Goal: Use online tool/utility: Utilize a website feature to perform a specific function

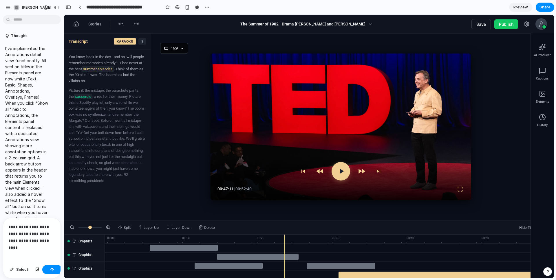
scroll to position [3985, 0]
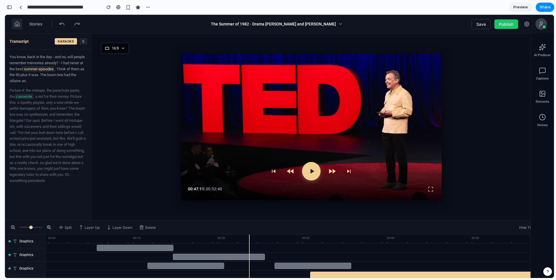
click at [15, 23] on icon at bounding box center [17, 24] width 6 height 6
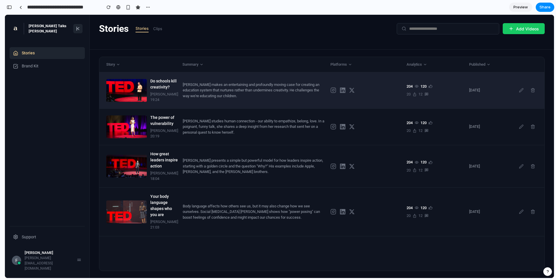
click at [213, 97] on div "[PERSON_NAME] makes an entertaining and profoundly moving case for creating an …" at bounding box center [254, 90] width 143 height 17
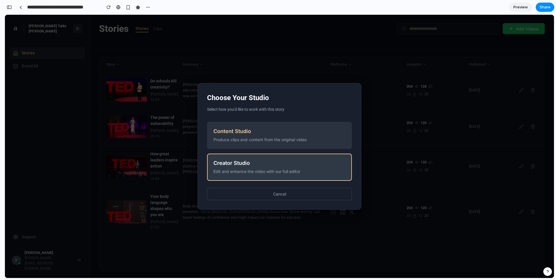
click at [271, 165] on div "Creator Studio" at bounding box center [279, 163] width 132 height 6
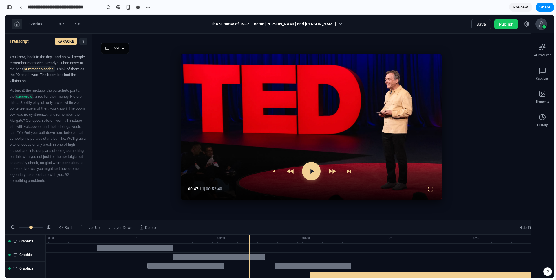
click at [17, 25] on icon at bounding box center [17, 24] width 6 height 6
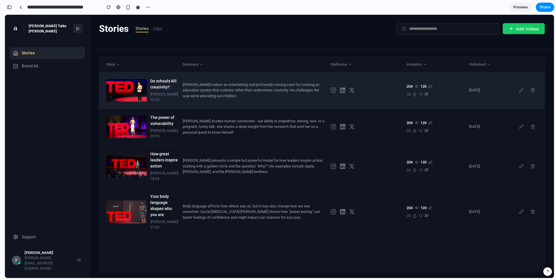
click at [200, 98] on div "[PERSON_NAME] makes an entertaining and profoundly moving case for creating an …" at bounding box center [254, 90] width 143 height 17
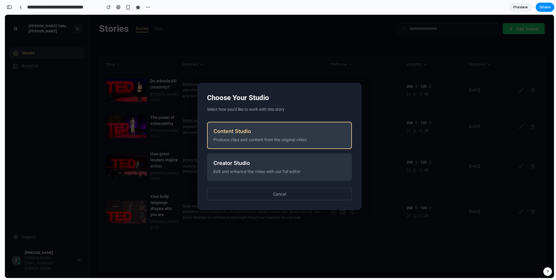
click at [245, 139] on div "Produce clips and content from the original video" at bounding box center [279, 140] width 132 height 6
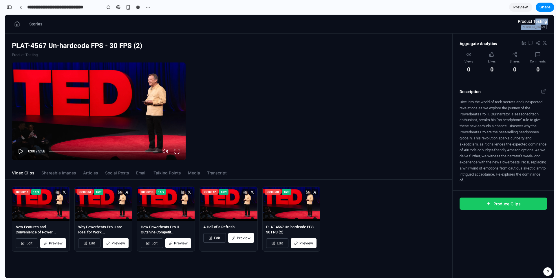
drag, startPoint x: 536, startPoint y: 21, endPoint x: 538, endPoint y: 26, distance: 5.2
click at [538, 26] on div "Product Testing [PERSON_NAME]" at bounding box center [532, 24] width 29 height 11
click at [538, 26] on div "[PERSON_NAME]" at bounding box center [532, 27] width 29 height 5
click at [23, 25] on div "Stories" at bounding box center [27, 24] width 30 height 10
click at [21, 26] on button at bounding box center [17, 24] width 10 height 10
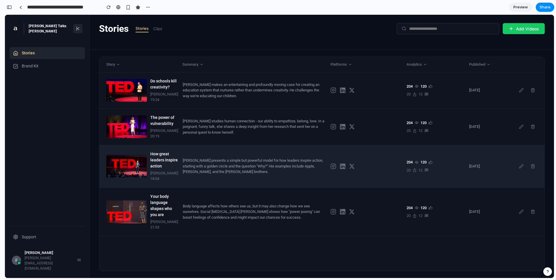
click at [245, 168] on div "[PERSON_NAME] presents a simple but powerful model for how leaders inspire acti…" at bounding box center [254, 166] width 143 height 17
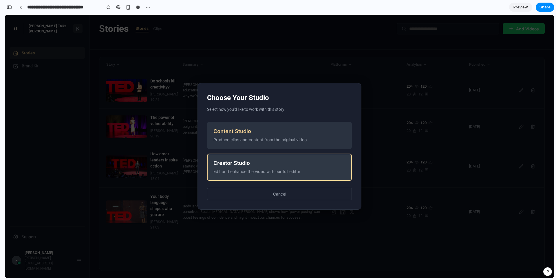
click at [248, 171] on div "Edit and enhance the video with our full editor" at bounding box center [279, 172] width 132 height 6
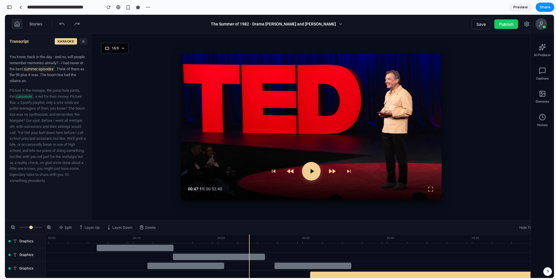
click at [21, 26] on button at bounding box center [17, 24] width 10 height 10
